Goal: Information Seeking & Learning: Learn about a topic

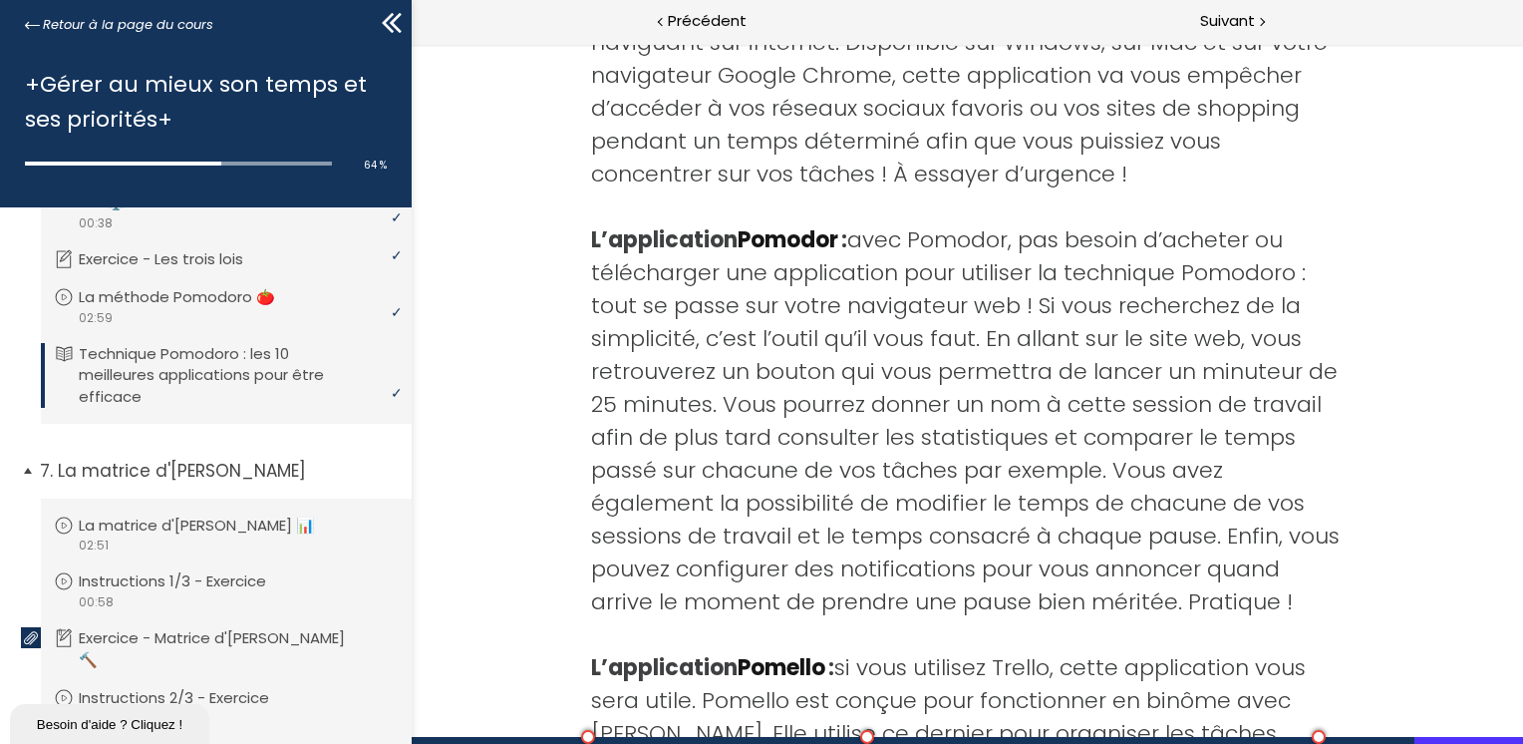
scroll to position [2311, 0]
click at [193, 541] on p "La matrice d'[PERSON_NAME] 📊" at bounding box center [217, 530] width 266 height 22
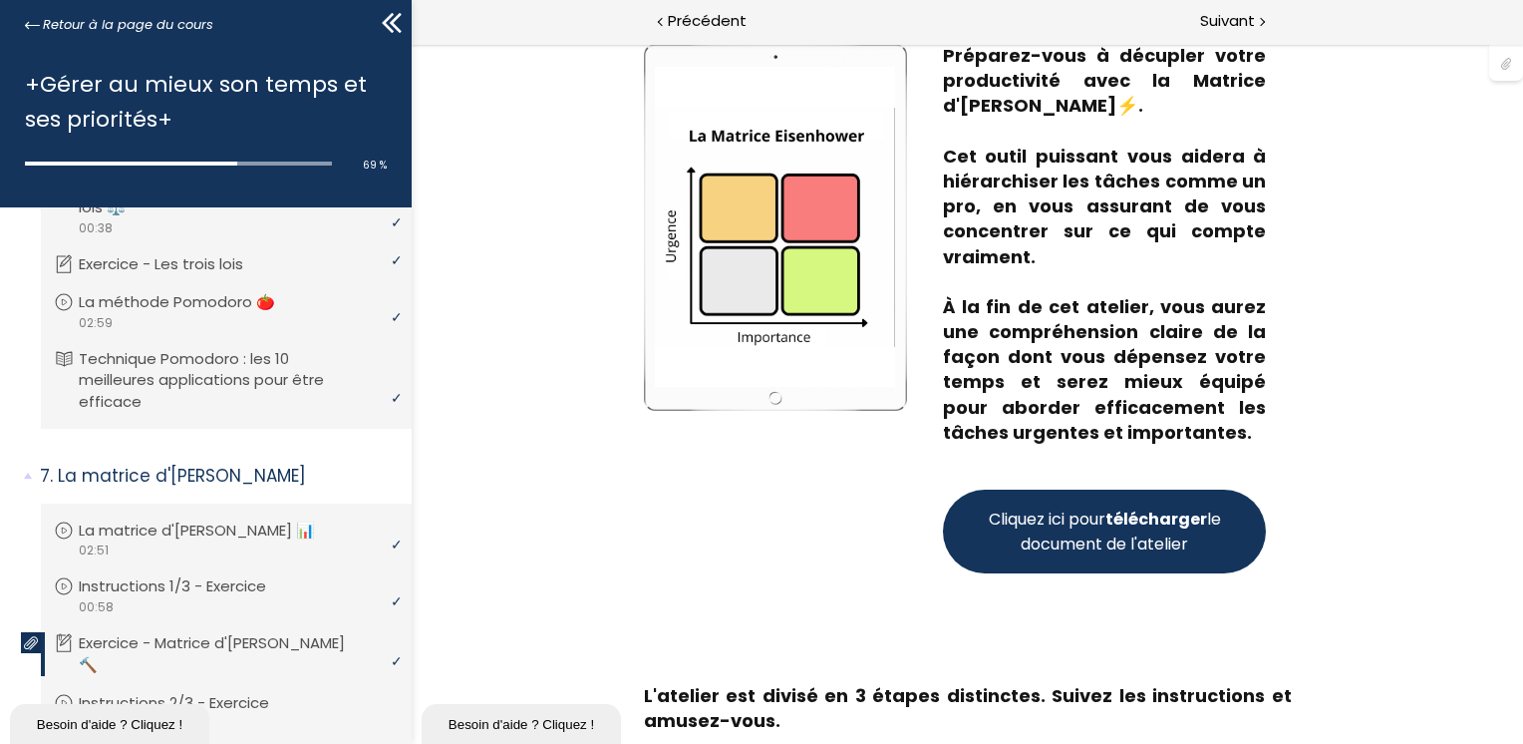
scroll to position [199, 0]
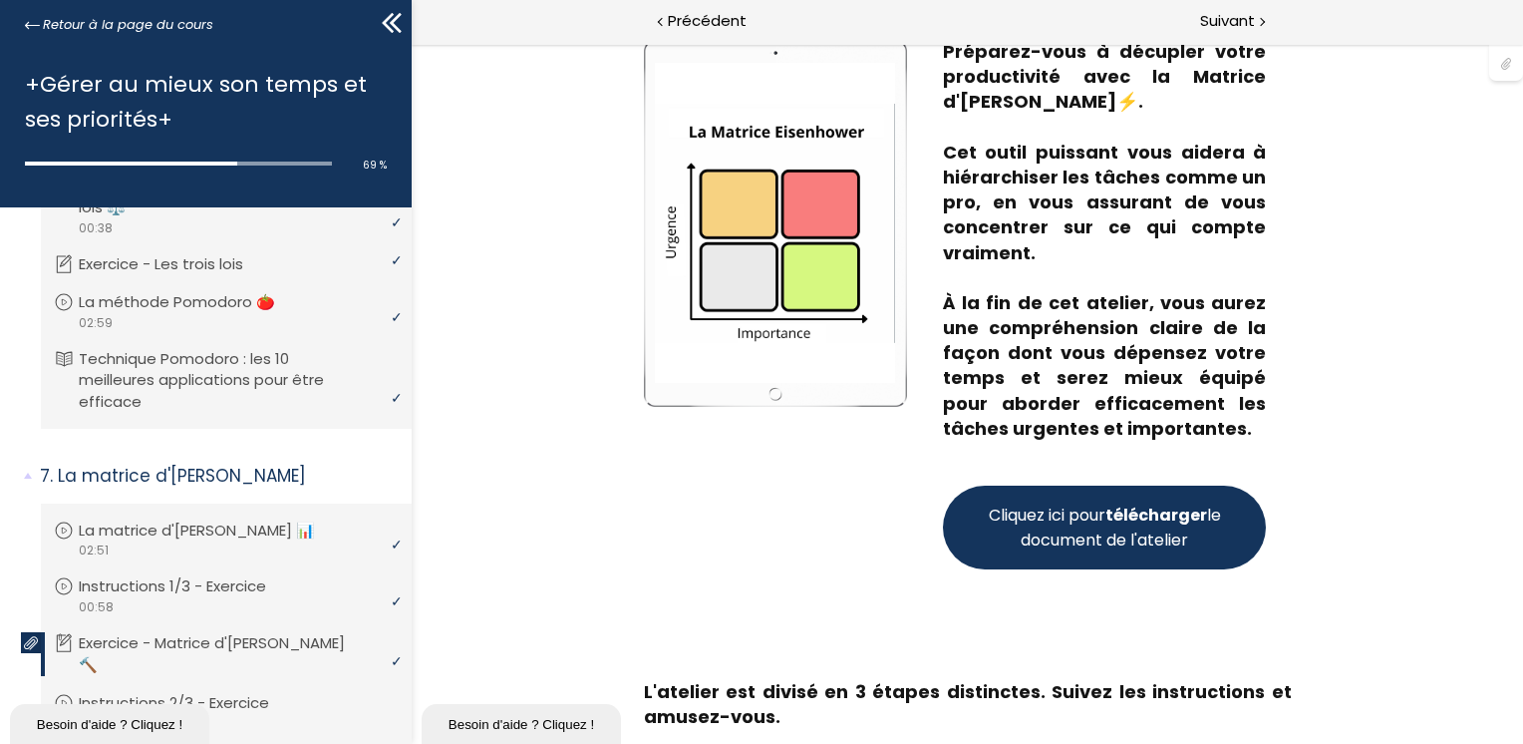
click at [1002, 543] on span "Cliquez ici pour télécharger le document de l'atelier" at bounding box center [1104, 527] width 240 height 50
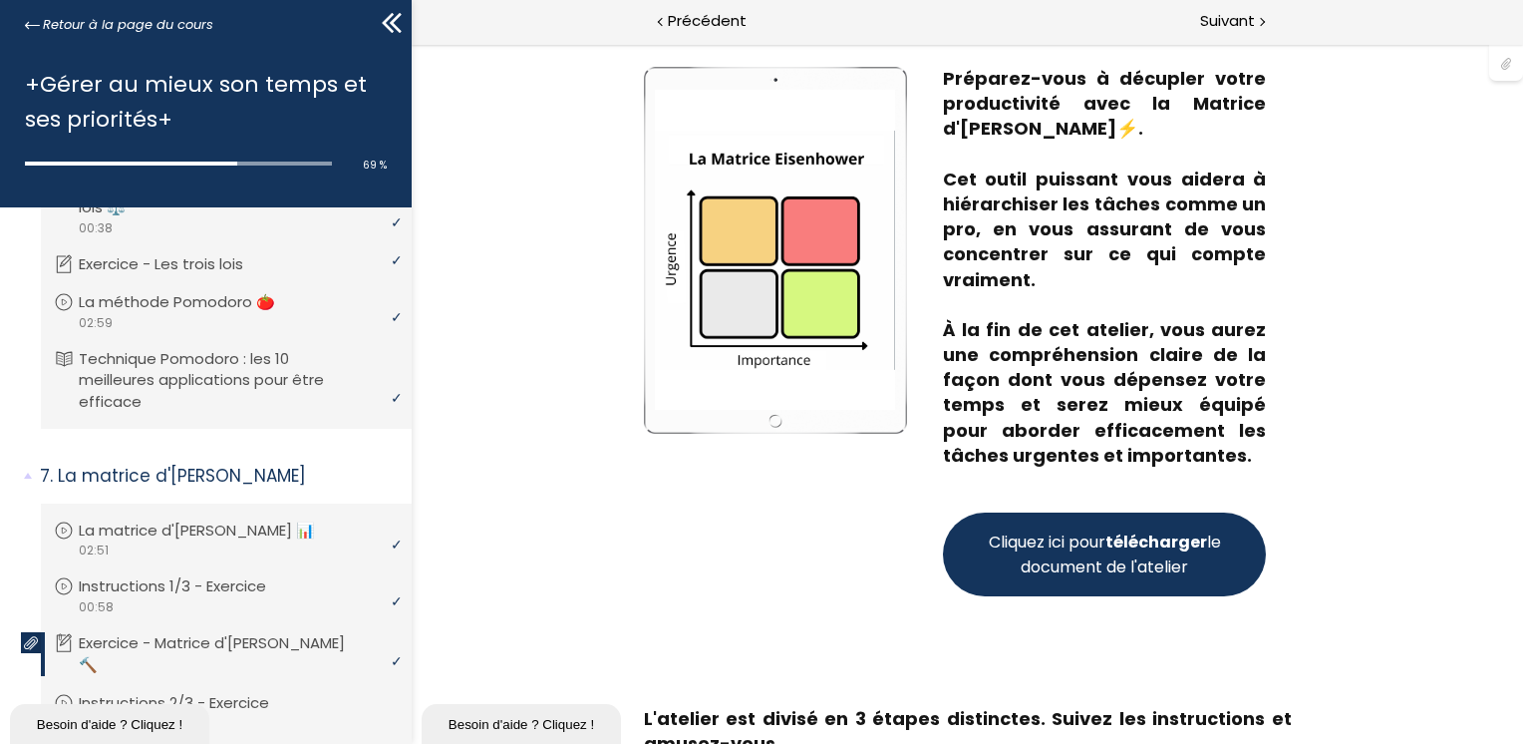
scroll to position [0, 0]
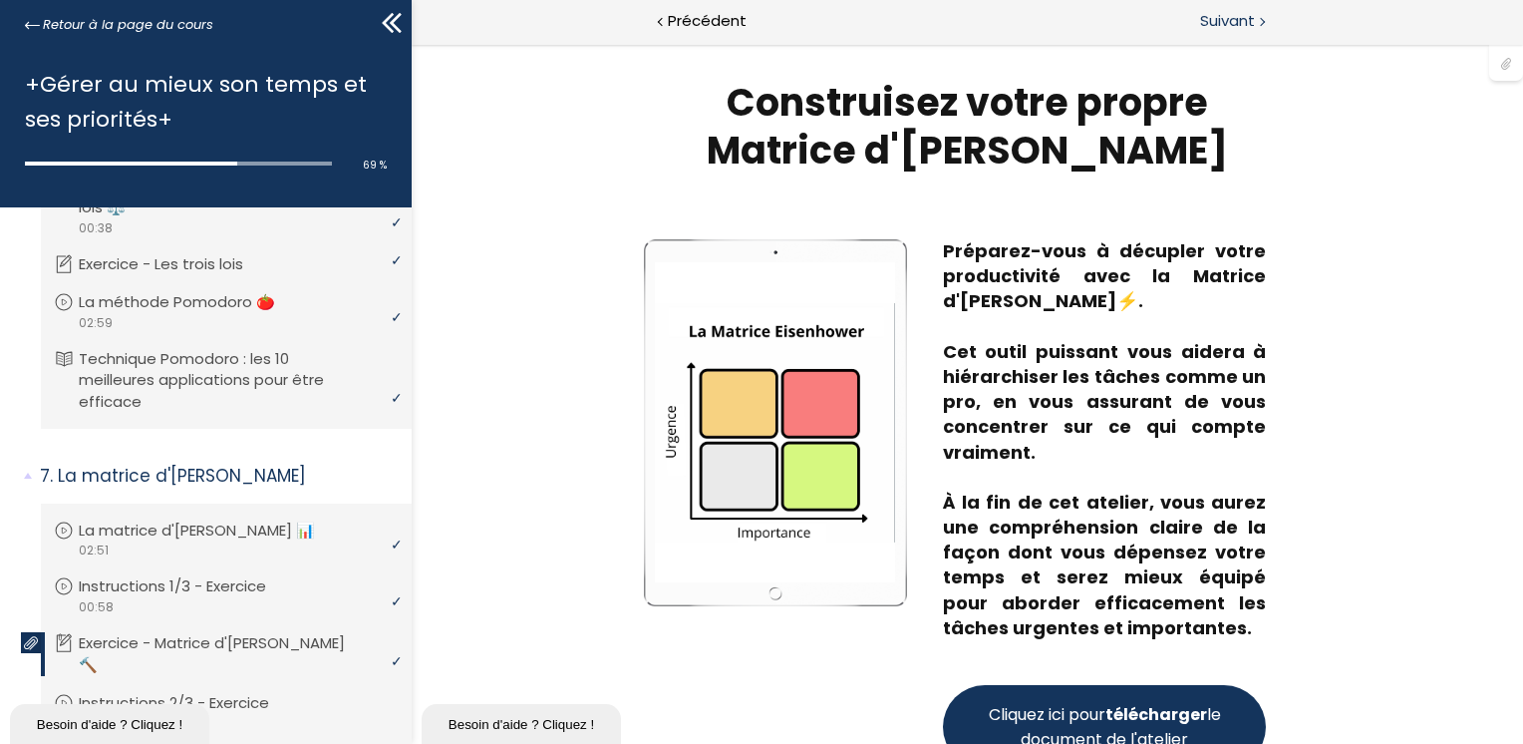
click at [1207, 23] on span "Suivant" at bounding box center [1227, 21] width 55 height 25
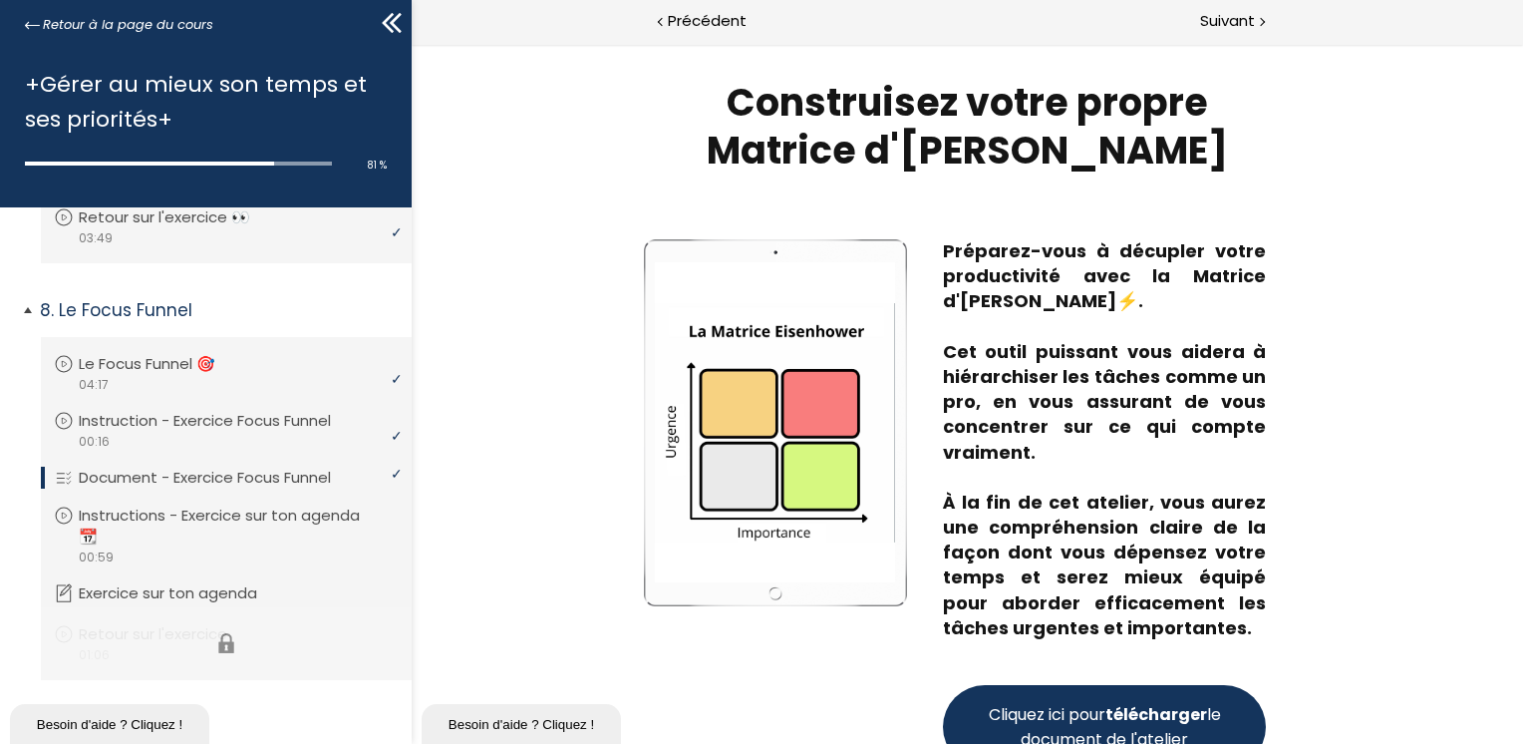
scroll to position [2974, 0]
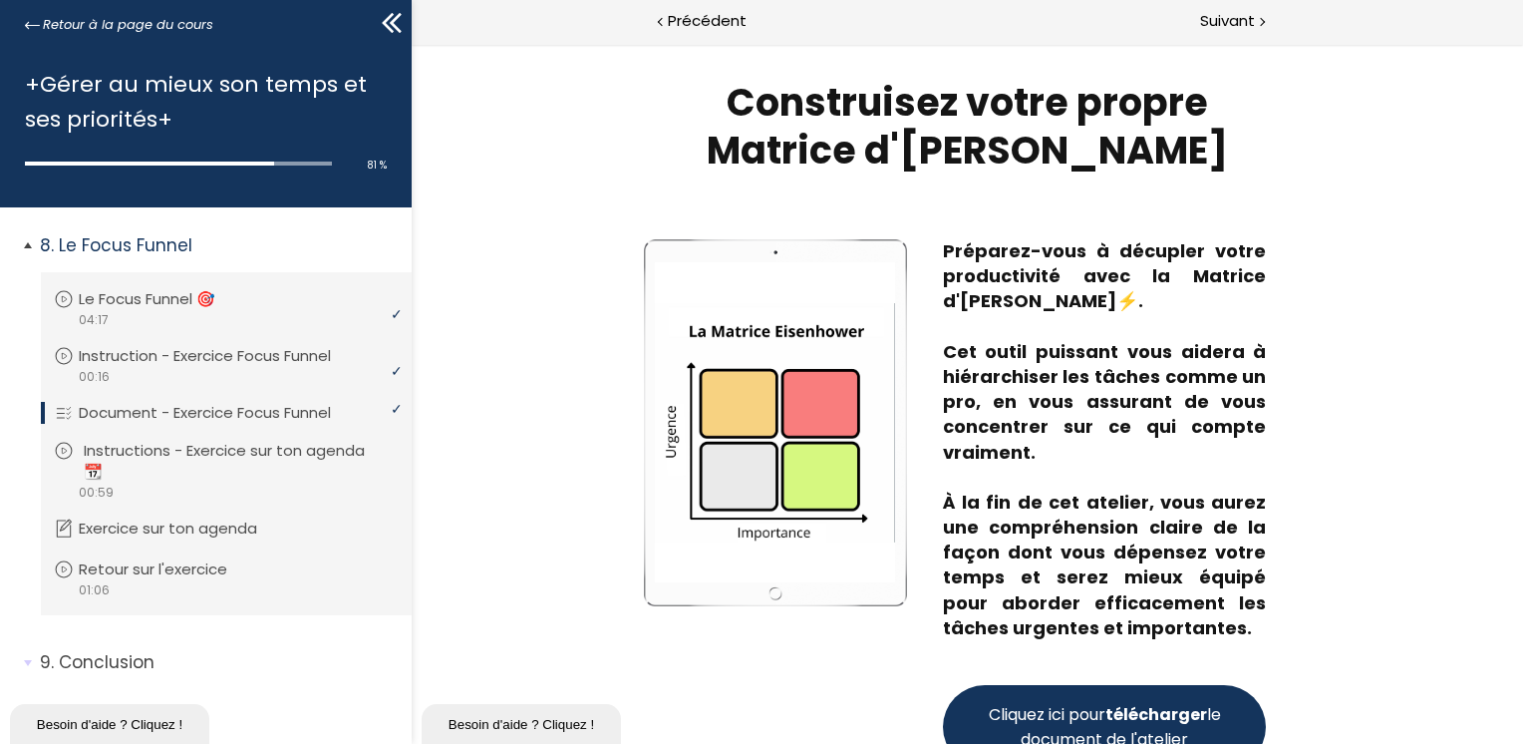
click at [229, 445] on p "Instructions - Exercice sur ton agenda 📆" at bounding box center [241, 462] width 315 height 44
click at [176, 580] on div "video 01:06" at bounding box center [224, 589] width 340 height 19
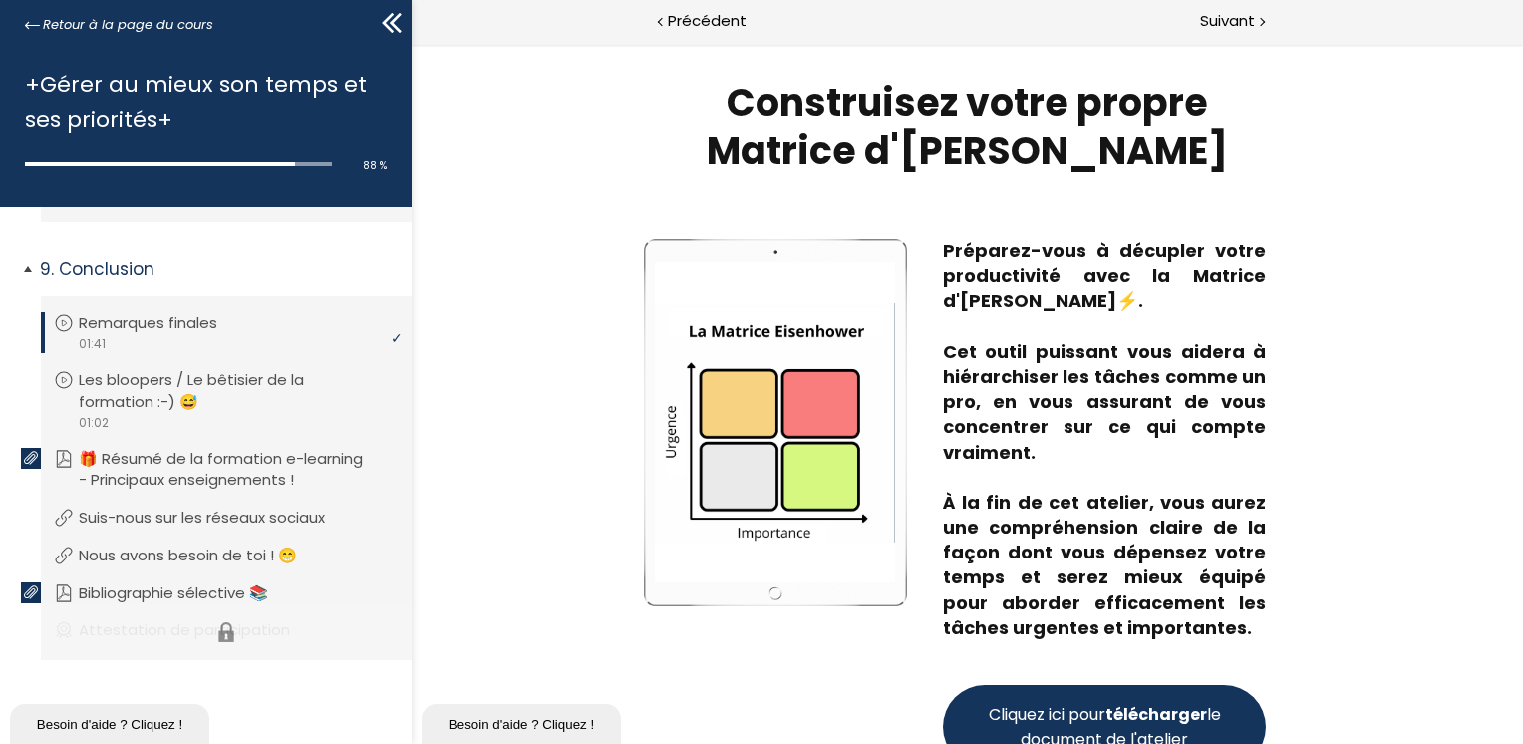
scroll to position [3380, 0]
click at [140, 517] on p "Suis-nous sur les réseaux sociaux" at bounding box center [222, 517] width 276 height 22
click at [163, 550] on p "Nous avons besoin de toi ! 😁" at bounding box center [208, 555] width 248 height 22
click at [171, 587] on li "Vous devez avoir terminé l'unité (Bibliographie sélective 📚) pour pouvoir conti…" at bounding box center [226, 593] width 371 height 54
click at [164, 624] on li "Vous devez avoir terminé l'unité (Attestation de participation) pour pouvoir co…" at bounding box center [226, 631] width 371 height 57
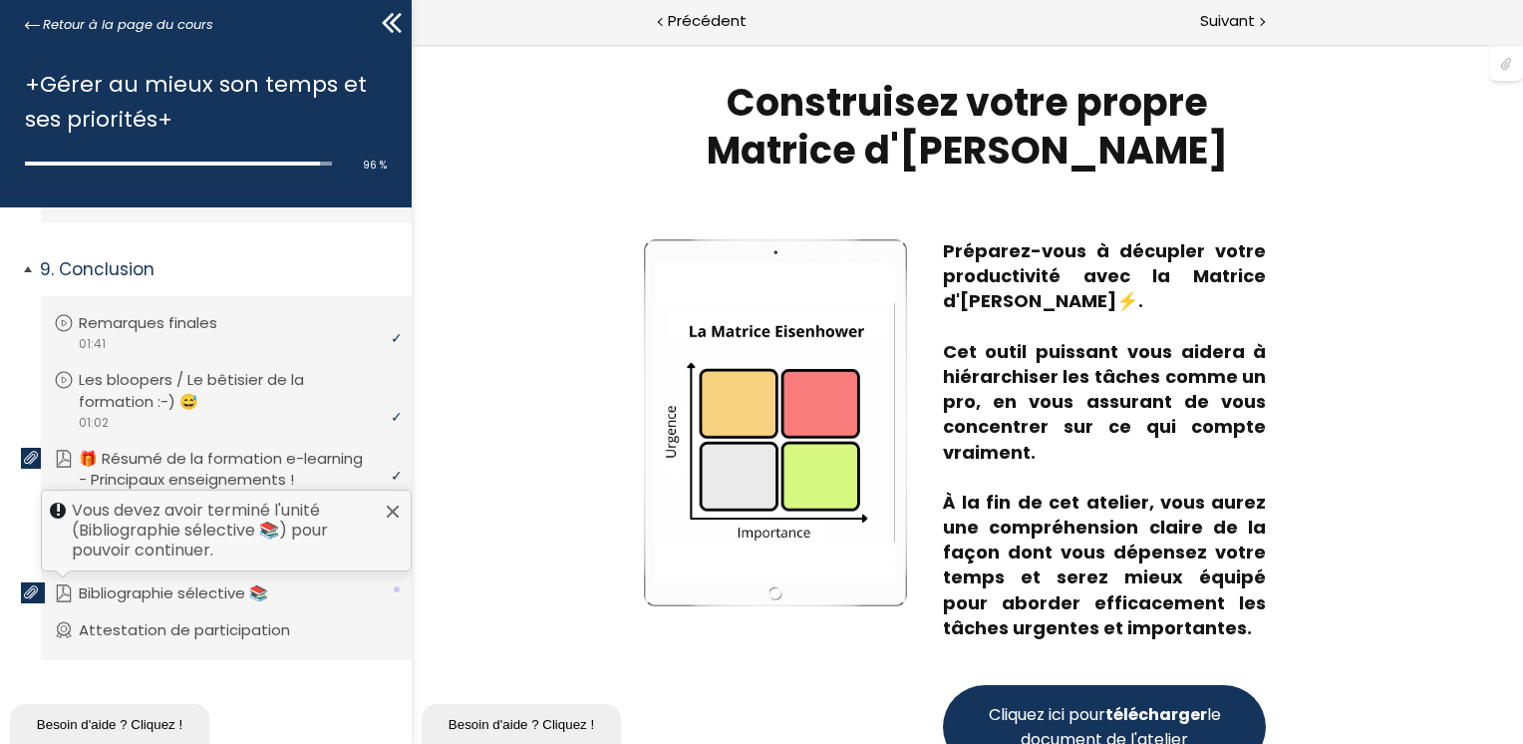
click at [168, 582] on p "Bibliographie sélective 📚" at bounding box center [188, 593] width 219 height 22
click at [169, 584] on p "Bibliographie sélective 📚" at bounding box center [188, 593] width 219 height 22
click at [171, 592] on p "Bibliographie sélective 📚" at bounding box center [188, 593] width 219 height 22
click at [179, 639] on p "Attestation de participation" at bounding box center [204, 630] width 241 height 22
